Goal: Browse casually: Explore the website without a specific task or goal

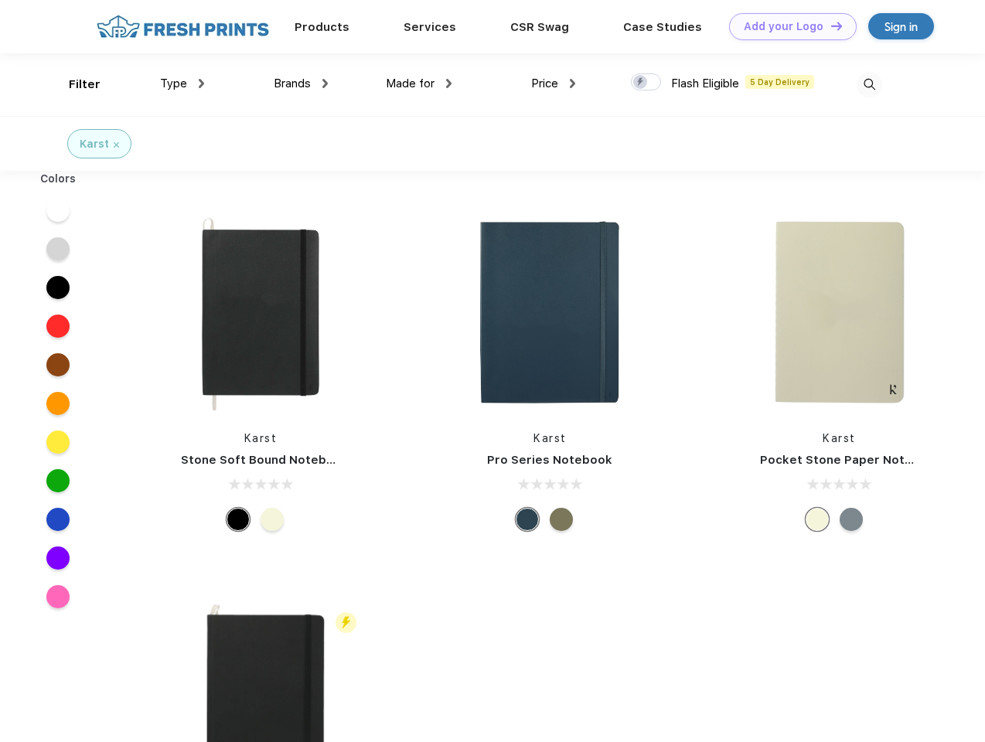
scroll to position [1, 0]
click at [787, 26] on link "Add your Logo Design Tool" at bounding box center [793, 26] width 128 height 27
click at [0, 0] on div "Design Tool" at bounding box center [0, 0] width 0 height 0
click at [829, 26] on link "Add your Logo Design Tool" at bounding box center [793, 26] width 128 height 27
click at [74, 84] on div "Filter" at bounding box center [85, 85] width 32 height 18
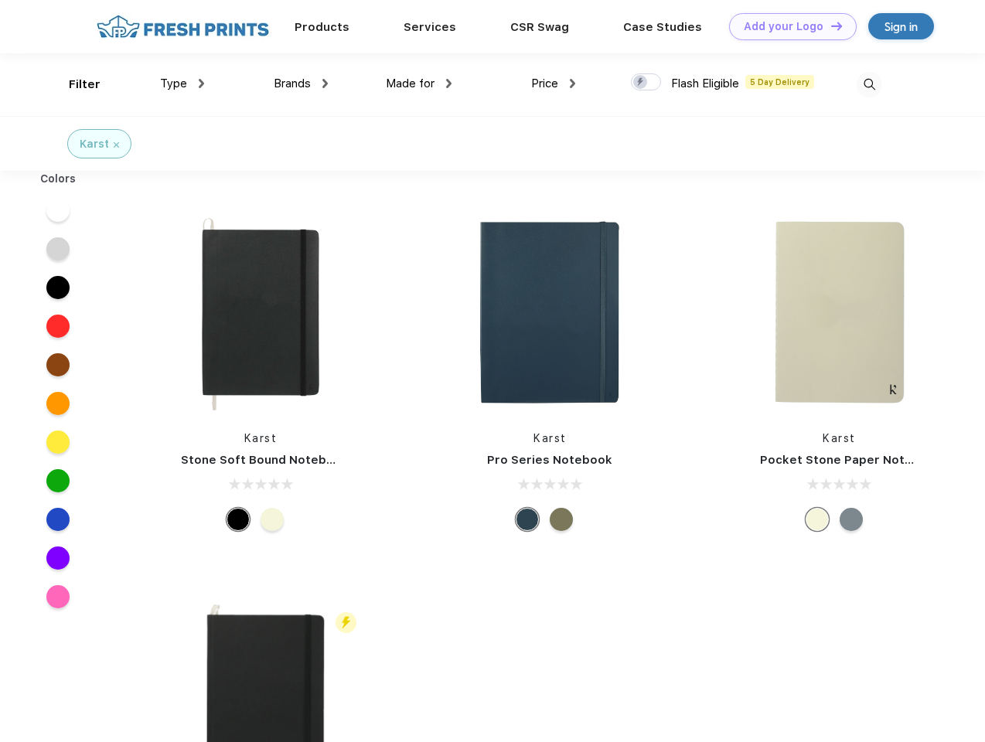
click at [182, 83] on span "Type" at bounding box center [173, 84] width 27 height 14
click at [301, 83] on span "Brands" at bounding box center [292, 84] width 37 height 14
click at [419, 83] on span "Made for" at bounding box center [410, 84] width 49 height 14
click at [553, 83] on span "Price" at bounding box center [544, 84] width 27 height 14
click at [646, 83] on div at bounding box center [646, 81] width 30 height 17
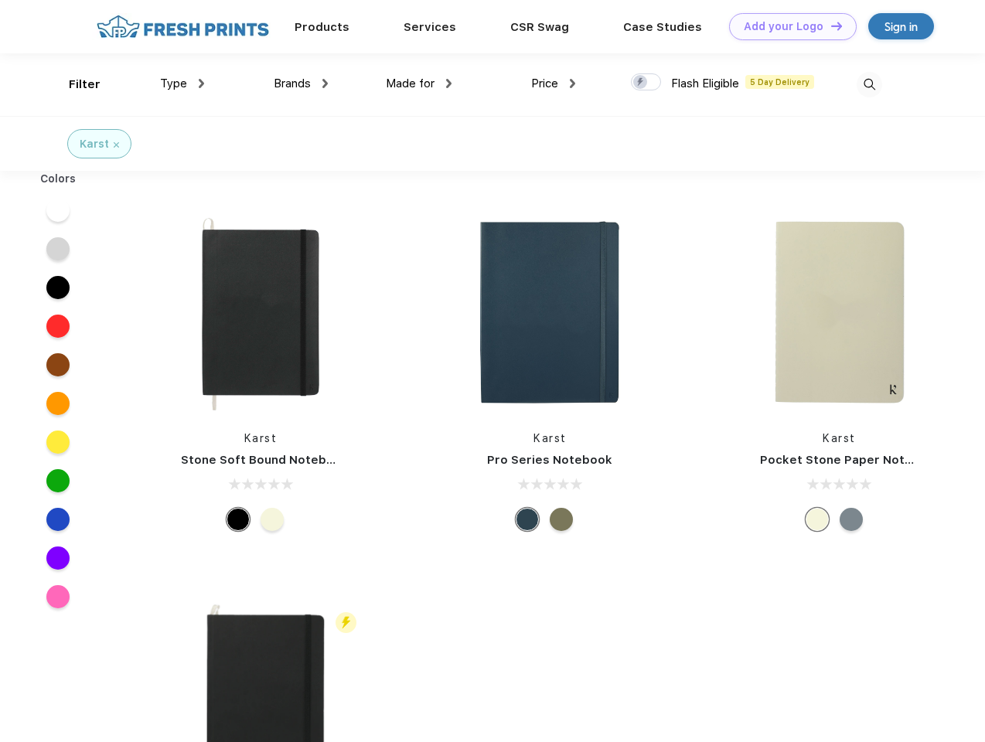
click at [641, 83] on input "checkbox" at bounding box center [636, 78] width 10 height 10
click at [869, 84] on img at bounding box center [869, 85] width 26 height 26
